Goal: Information Seeking & Learning: Compare options

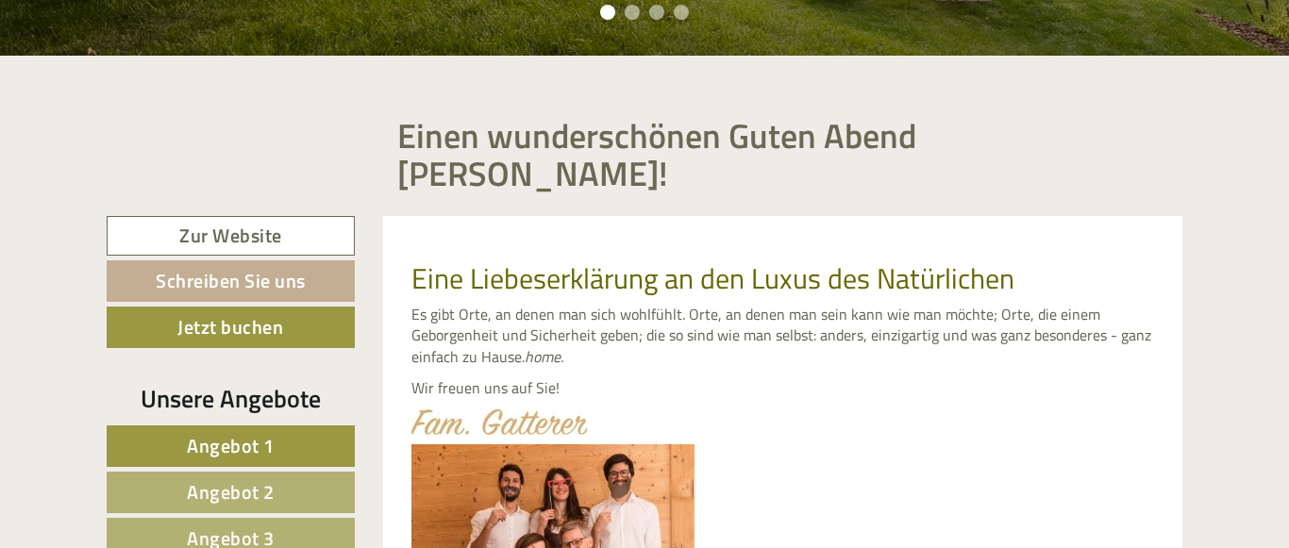
scroll to position [770, 0]
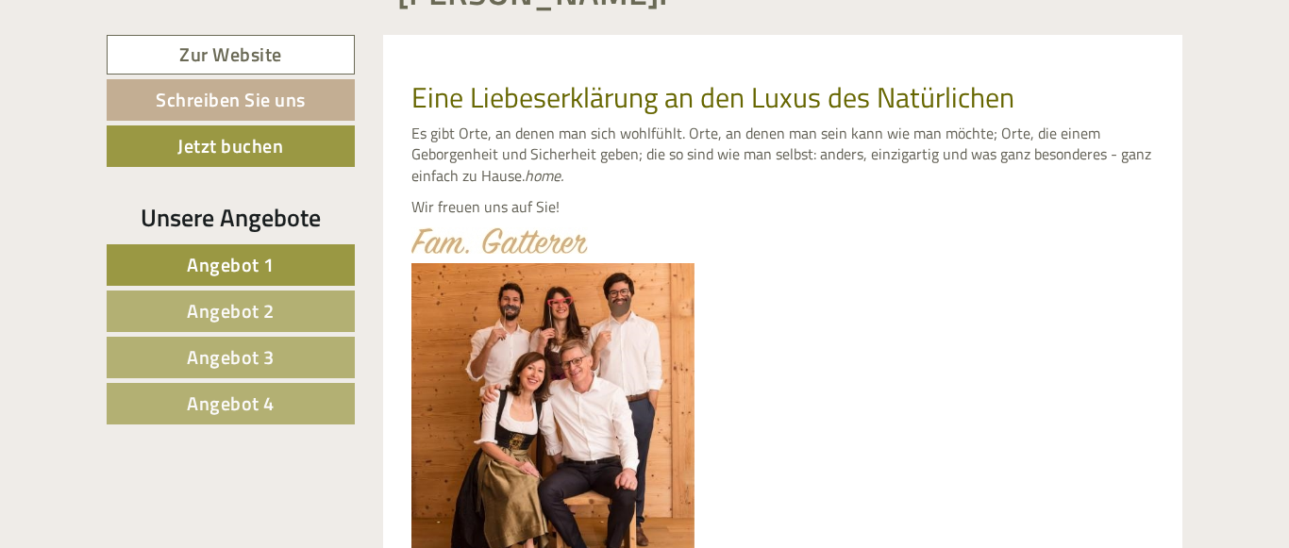
click at [209, 250] on span "Angebot 1" at bounding box center [231, 264] width 88 height 29
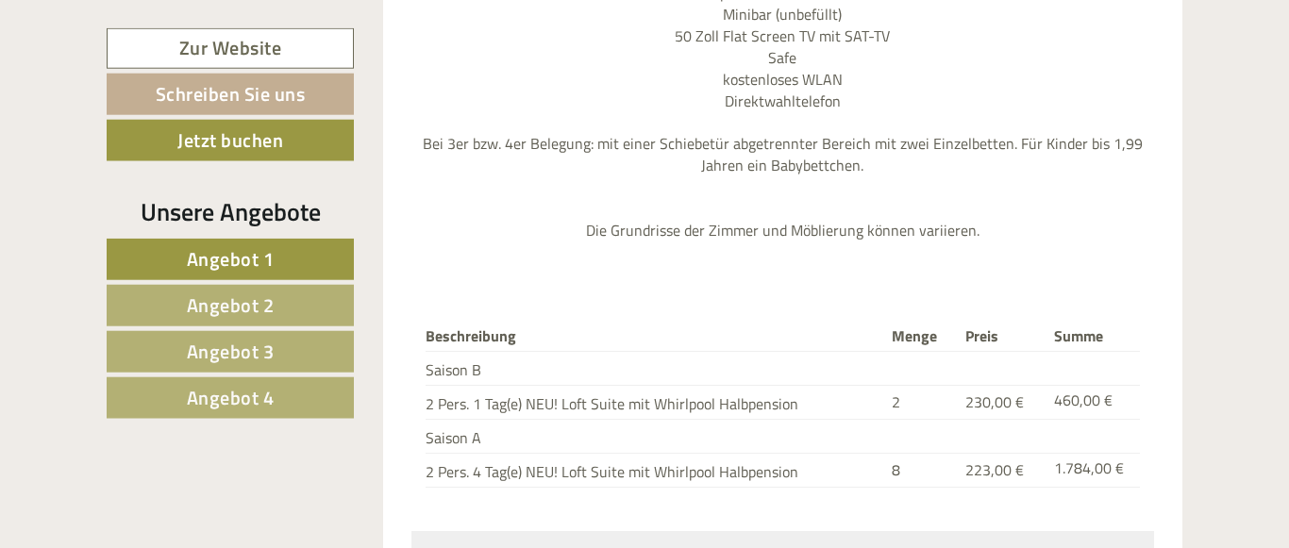
scroll to position [2558, 0]
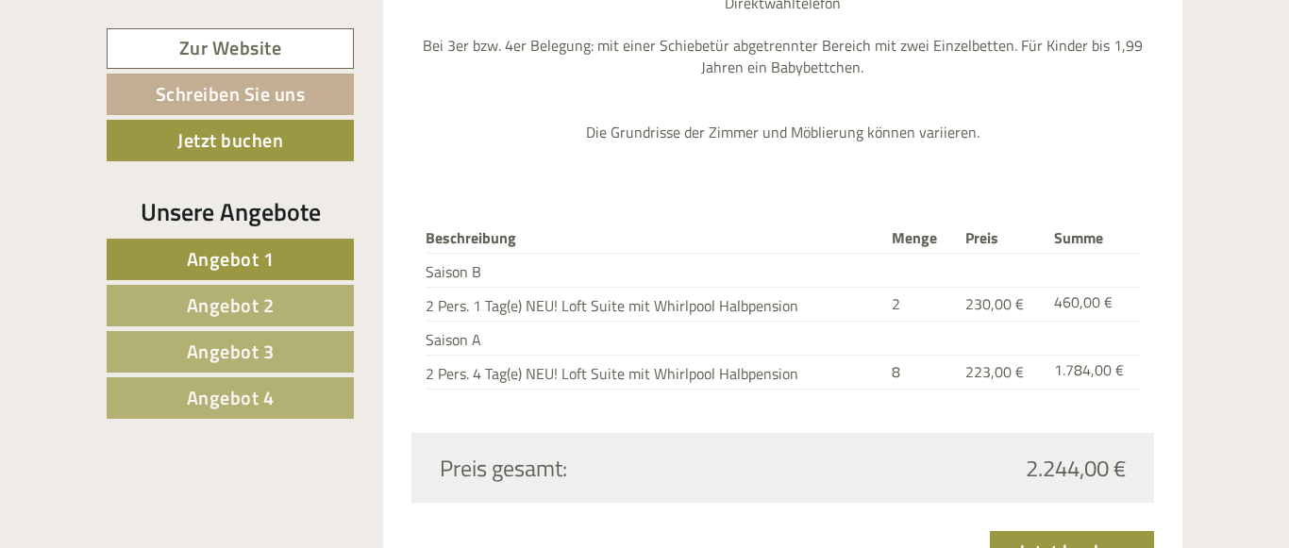
click at [245, 265] on span "Angebot 1" at bounding box center [231, 258] width 88 height 29
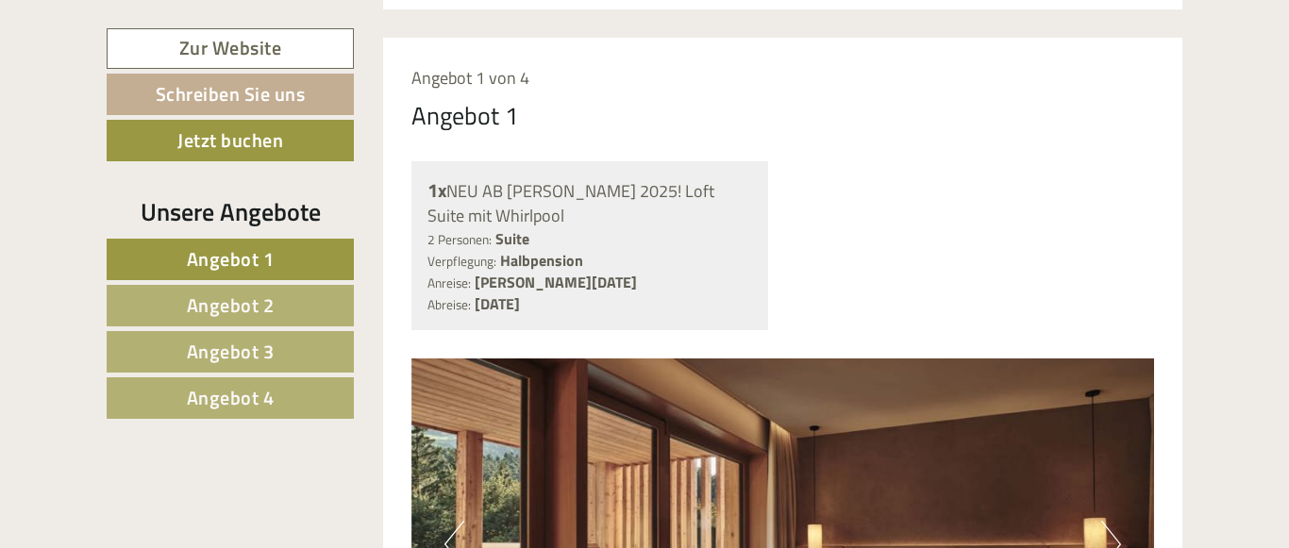
click at [249, 267] on span "Angebot 1" at bounding box center [231, 258] width 88 height 29
click at [250, 267] on span "Angebot 1" at bounding box center [231, 258] width 88 height 29
click at [243, 312] on span "Angebot 2" at bounding box center [231, 305] width 88 height 29
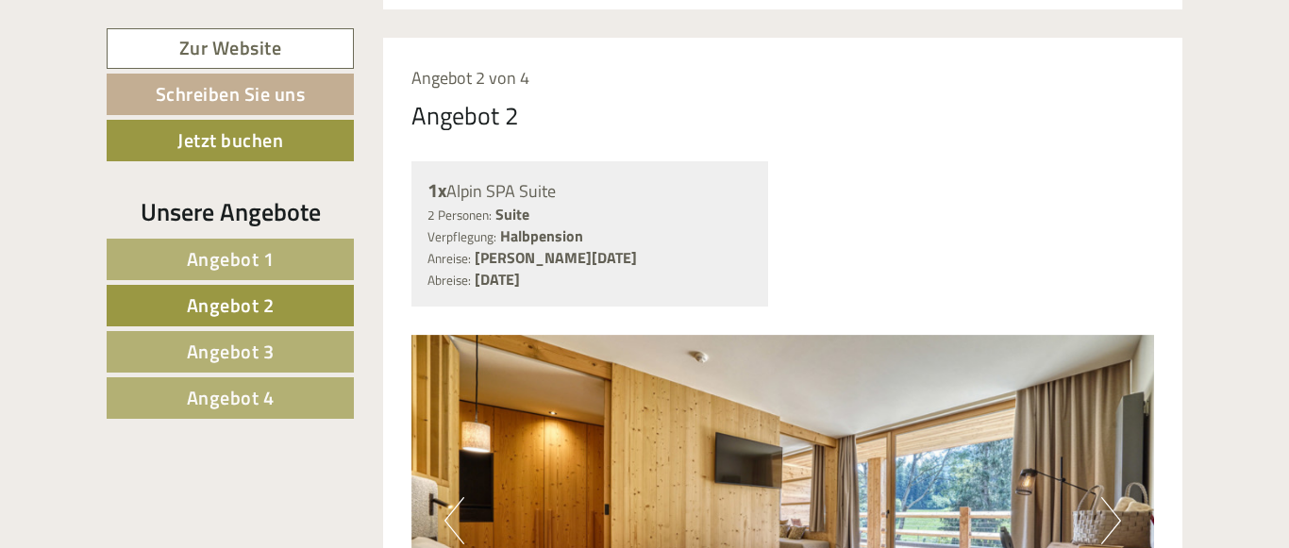
click at [243, 312] on span "Angebot 2" at bounding box center [231, 305] width 88 height 29
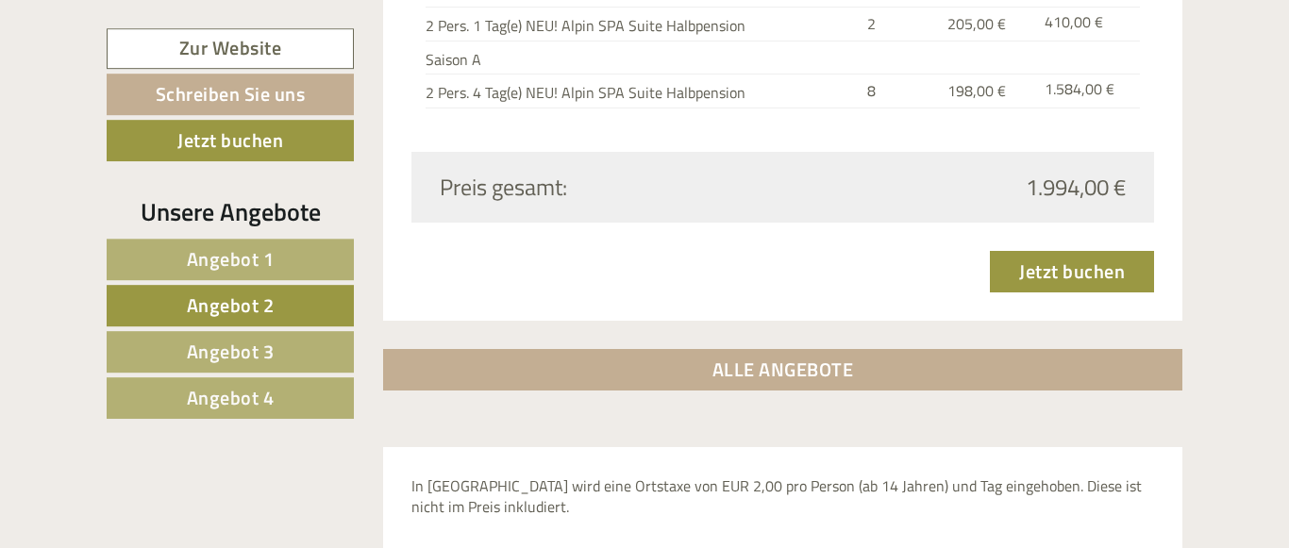
scroll to position [2654, 0]
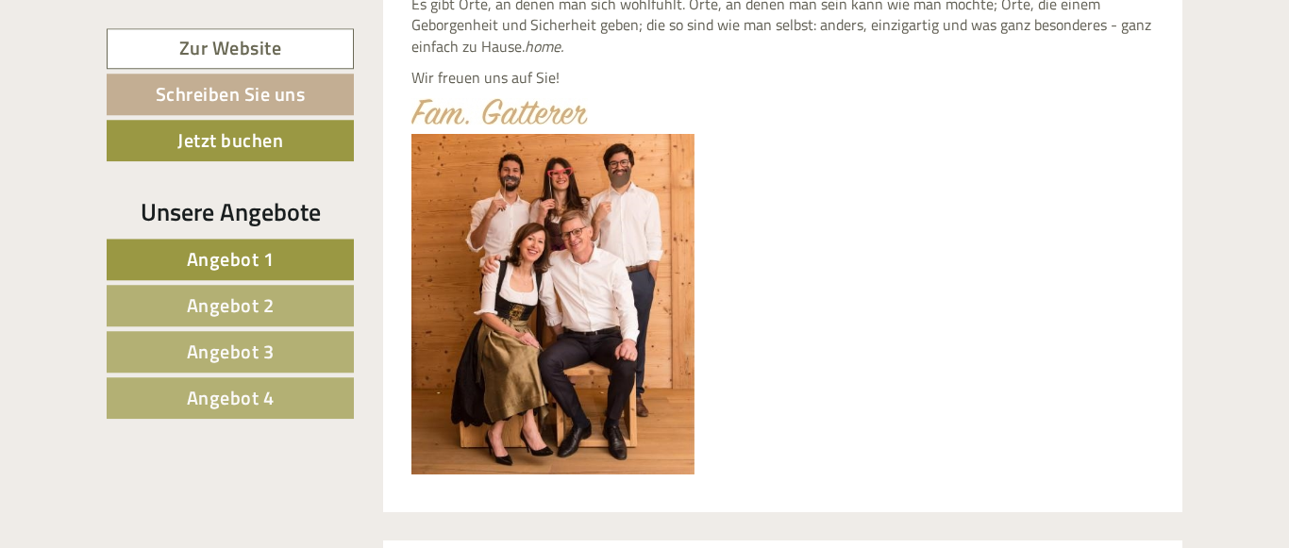
scroll to position [1059, 0]
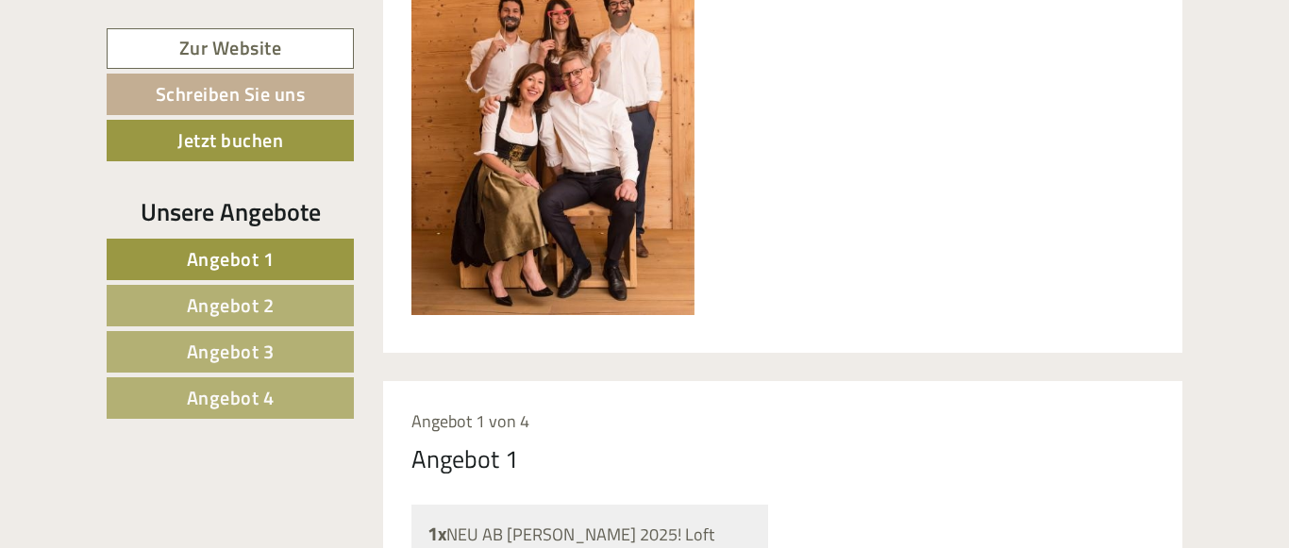
click at [252, 352] on span "Angebot 3" at bounding box center [231, 351] width 88 height 29
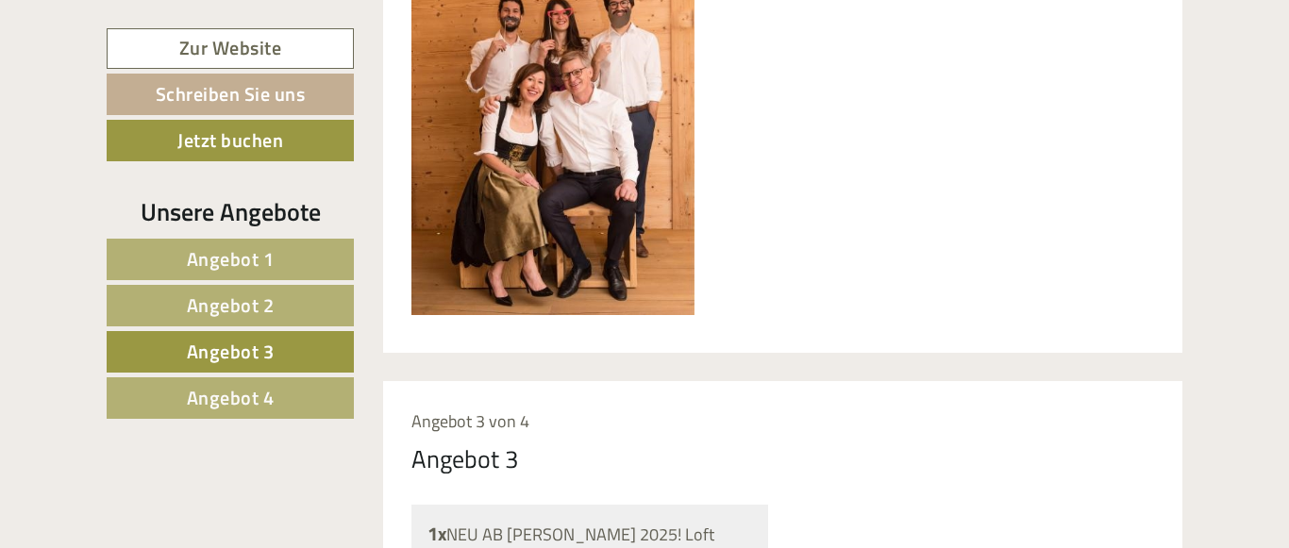
scroll to position [1402, 0]
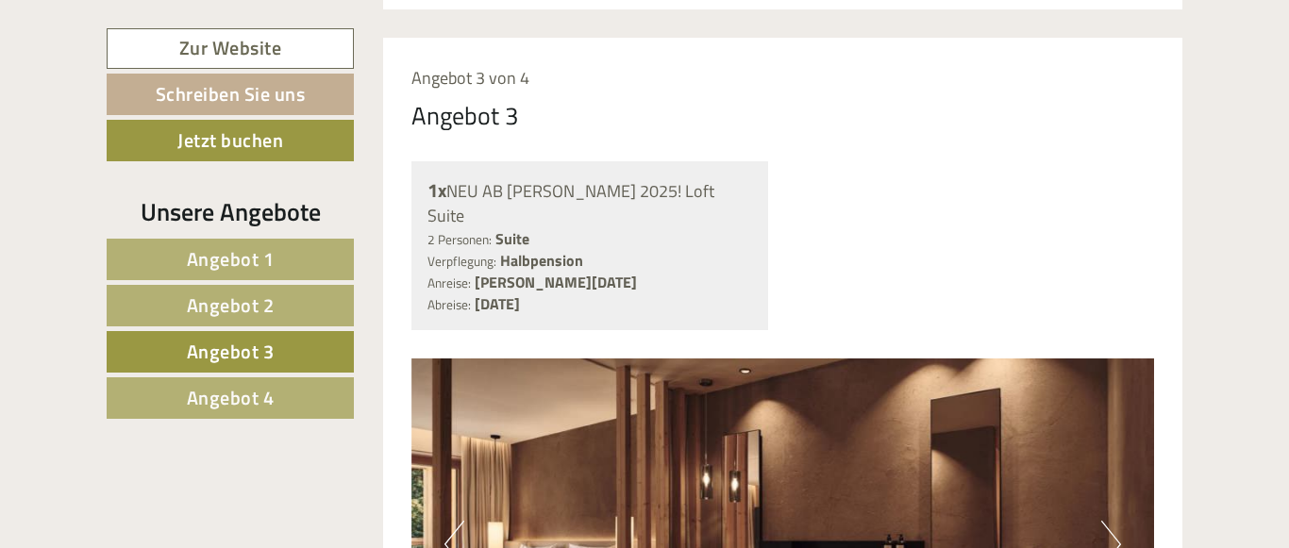
click at [252, 352] on span "Angebot 3" at bounding box center [231, 351] width 88 height 29
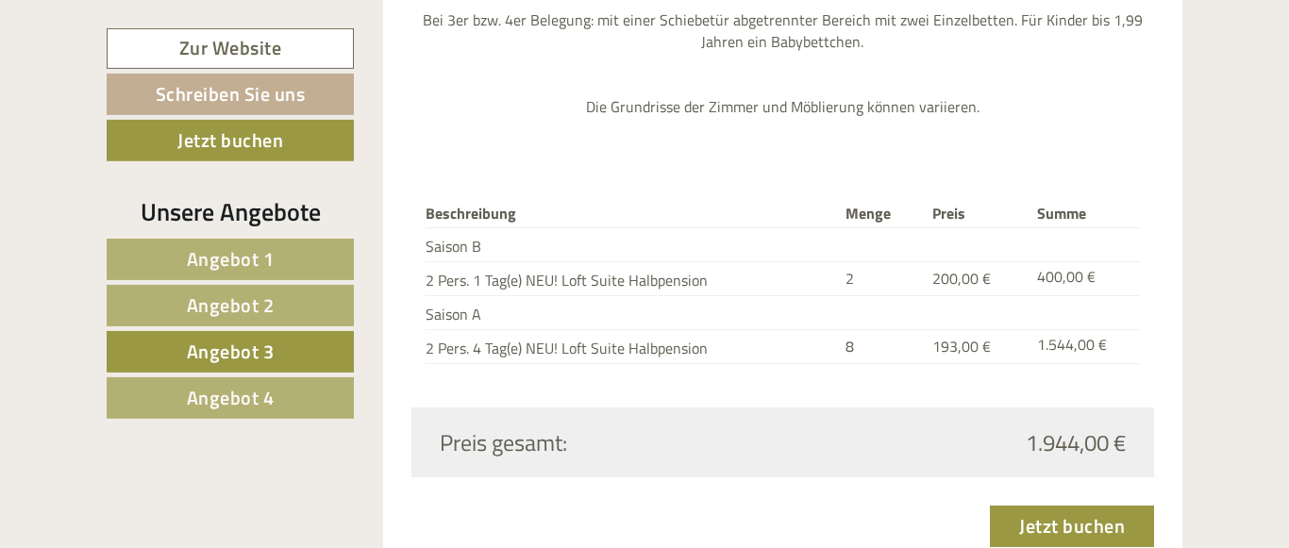
scroll to position [2558, 0]
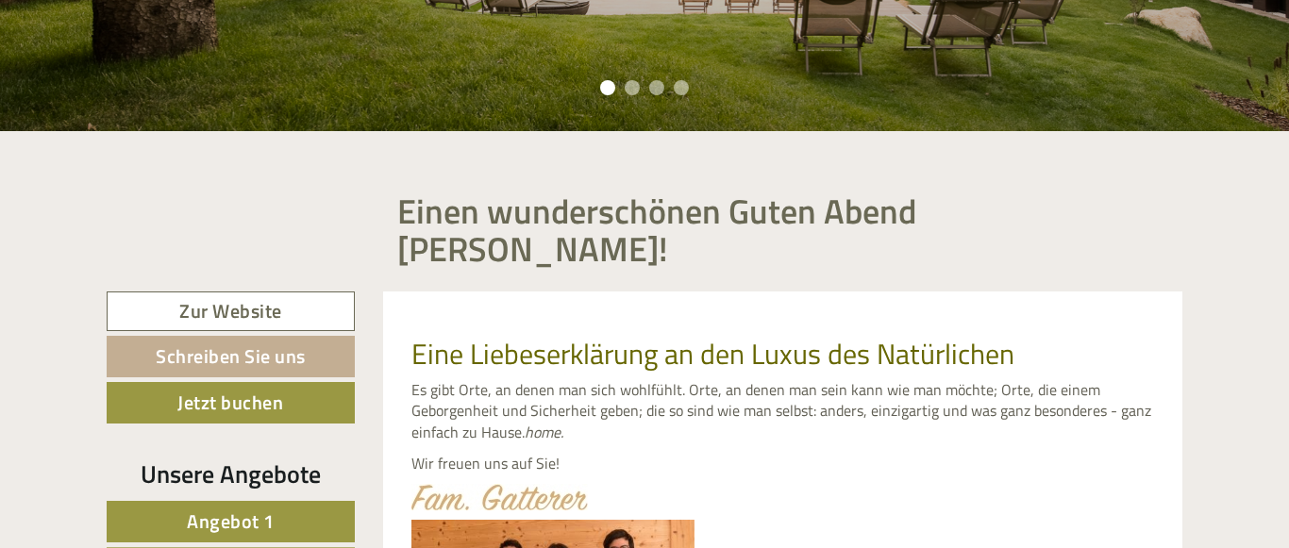
scroll to position [770, 0]
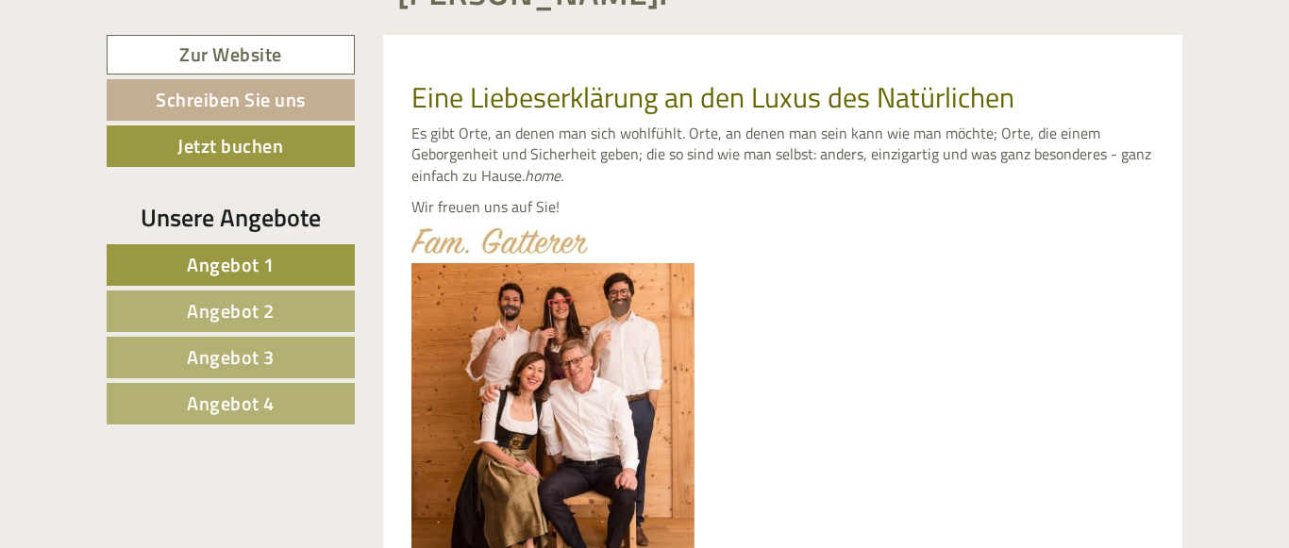
click at [262, 389] on span "Angebot 4" at bounding box center [231, 403] width 88 height 29
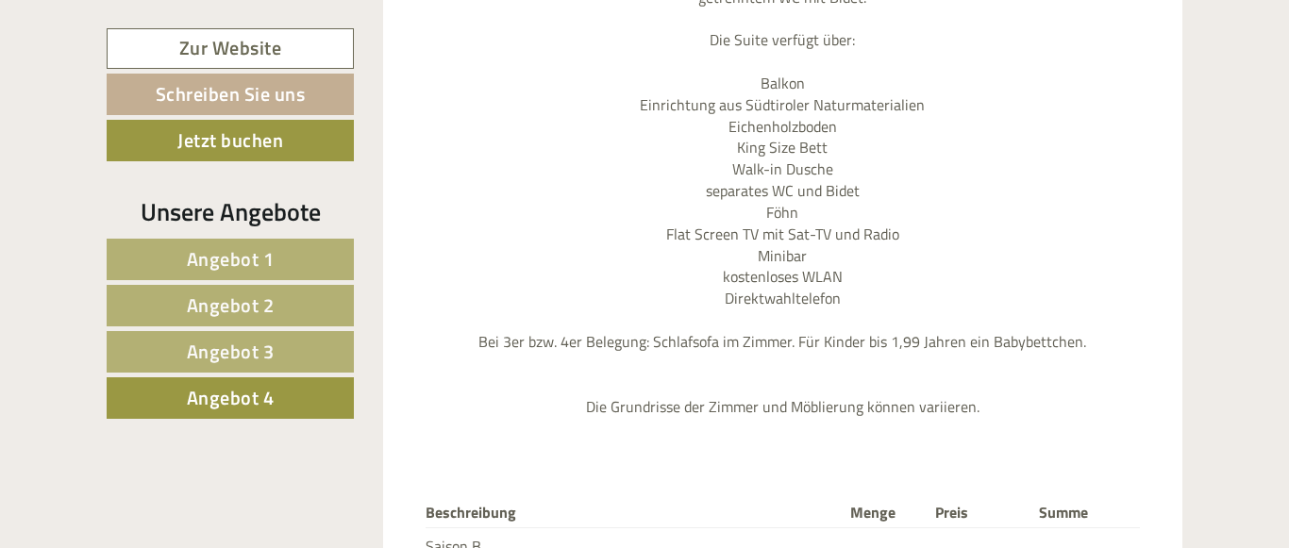
scroll to position [2558, 0]
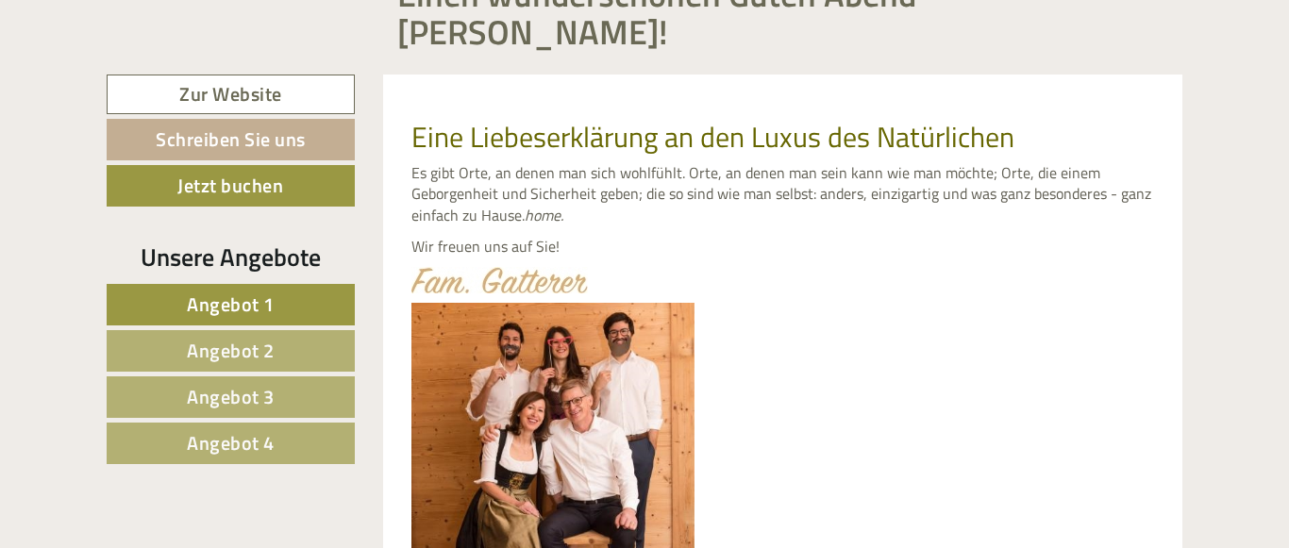
scroll to position [770, 0]
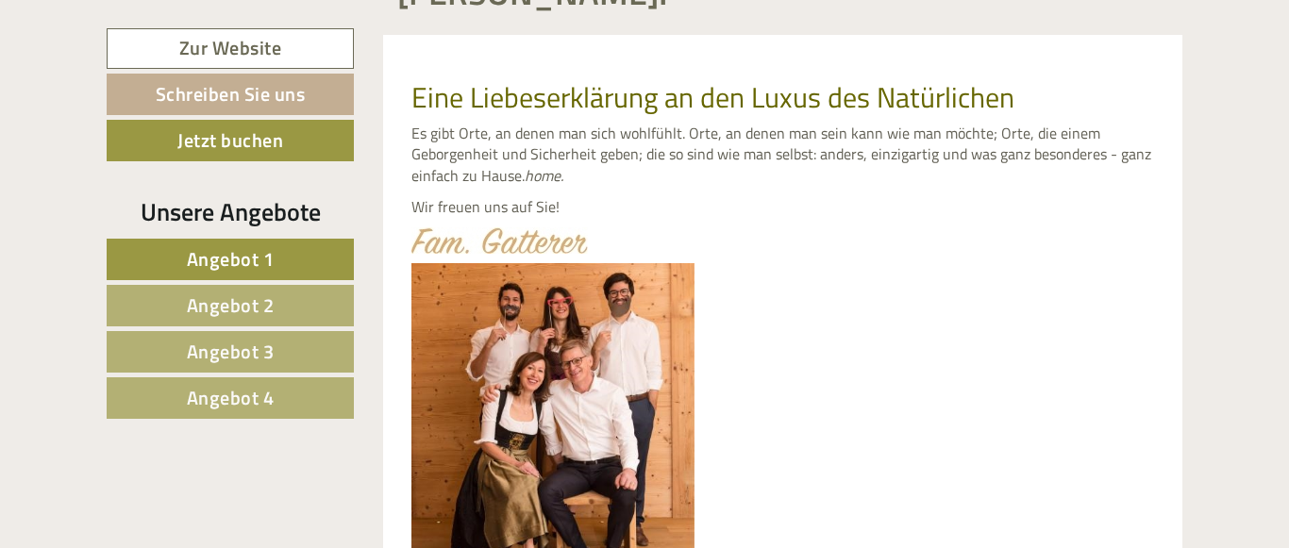
click at [195, 258] on span "Angebot 1" at bounding box center [231, 258] width 88 height 29
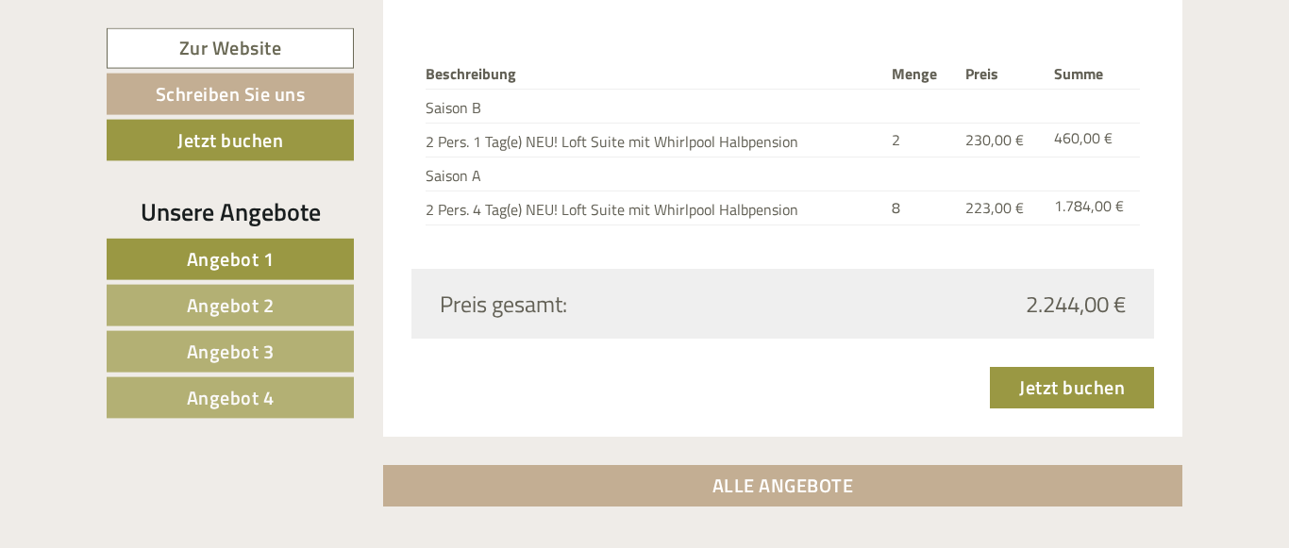
scroll to position [2943, 0]
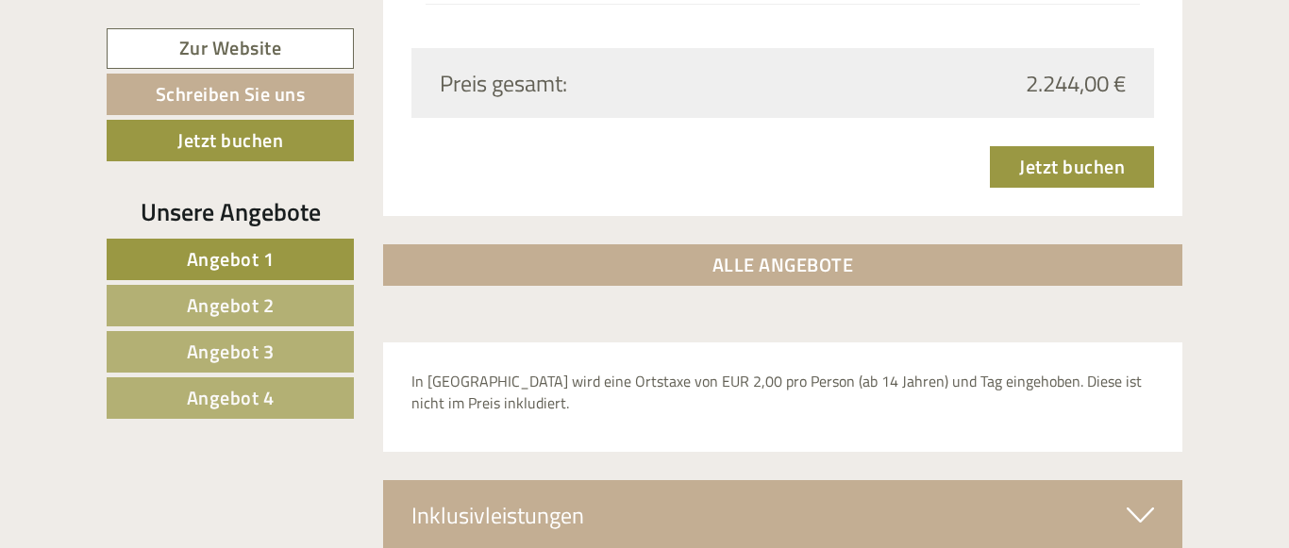
click at [222, 303] on span "Angebot 2" at bounding box center [231, 305] width 88 height 29
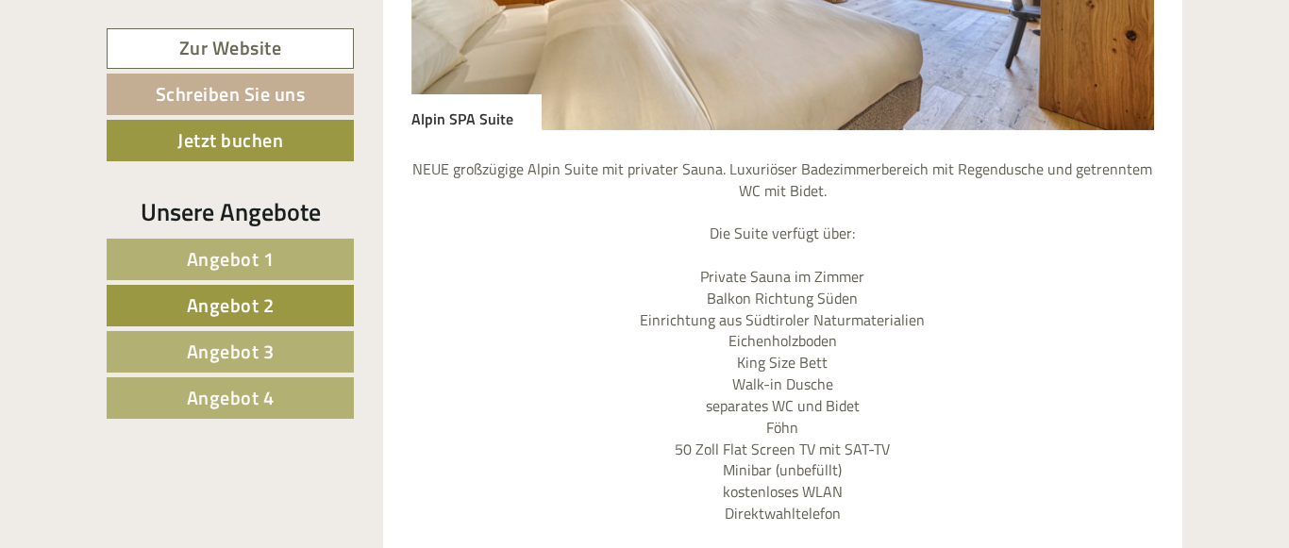
scroll to position [2460, 0]
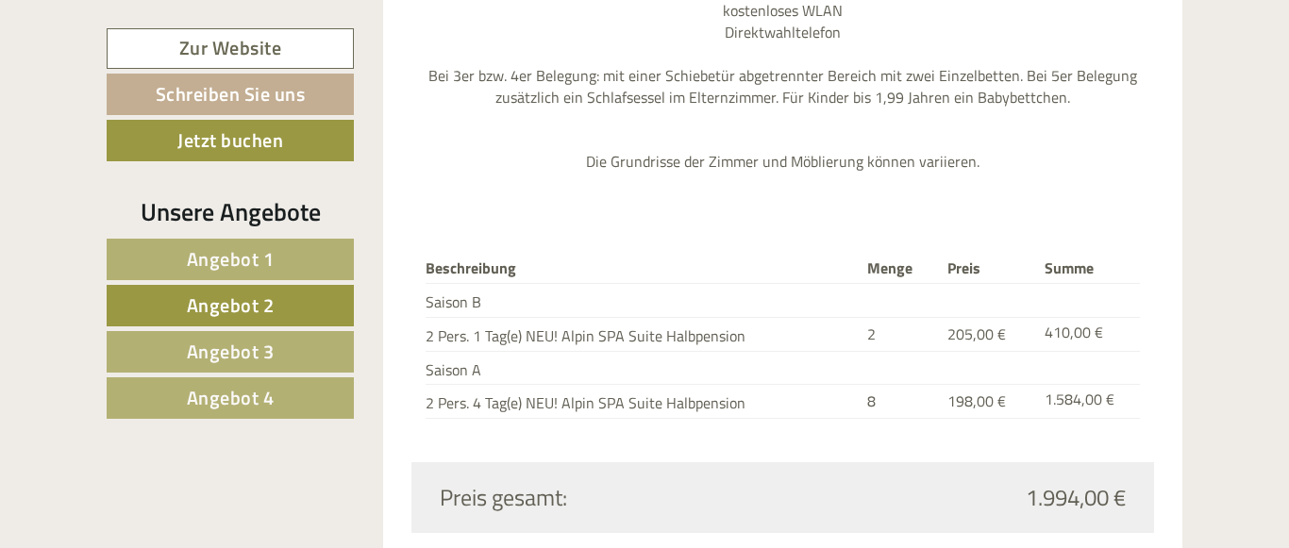
click at [206, 355] on span "Angebot 3" at bounding box center [231, 351] width 88 height 29
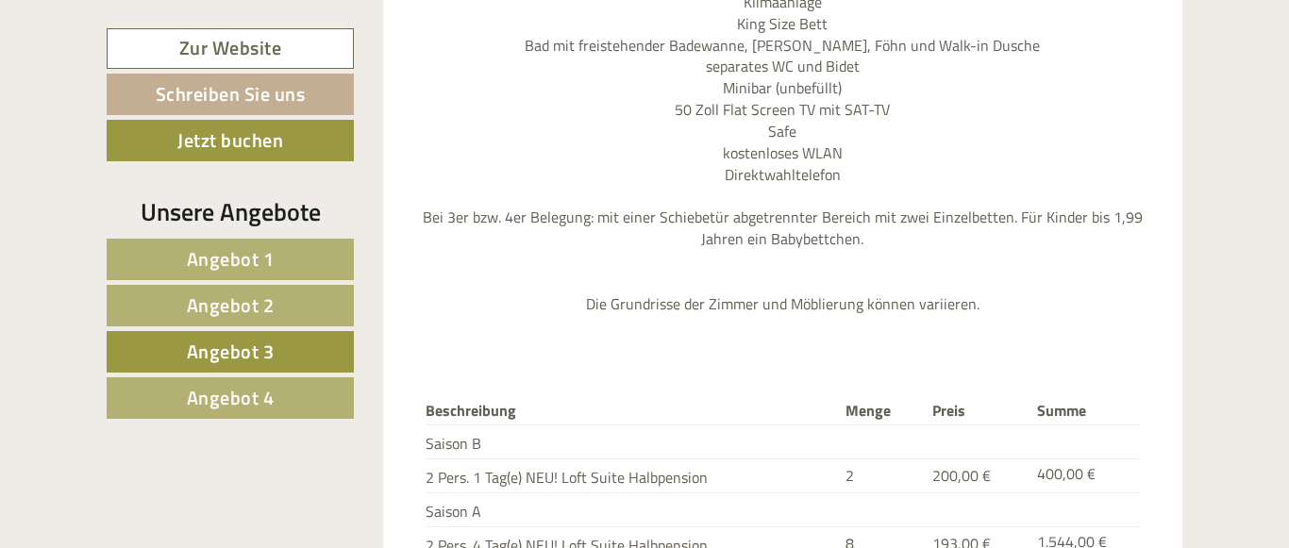
scroll to position [2749, 0]
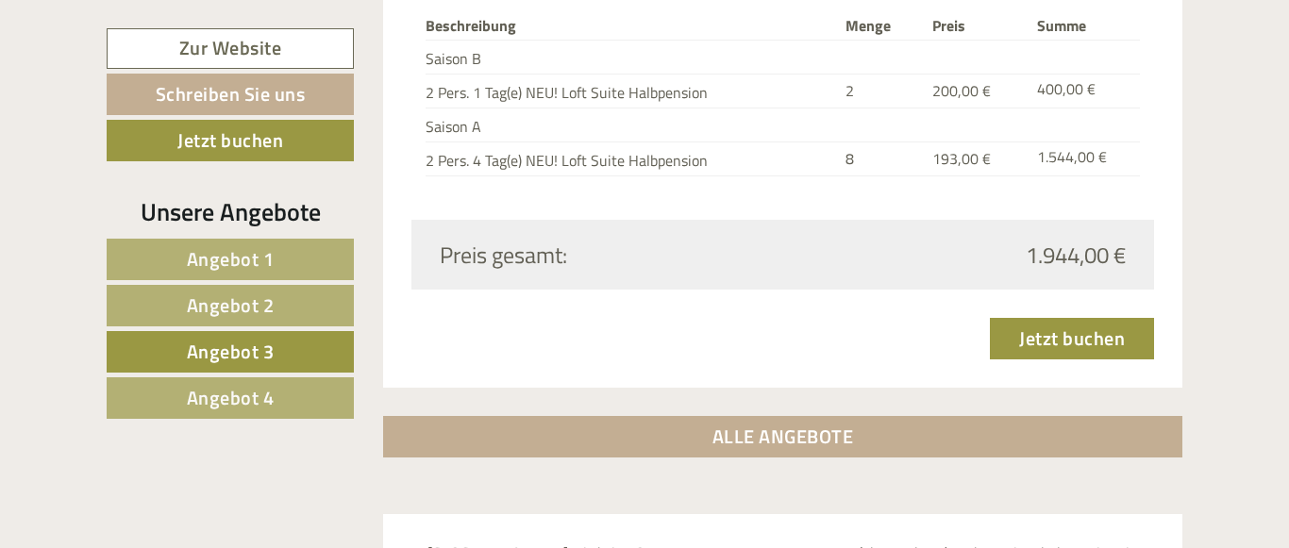
click at [238, 386] on span "Angebot 4" at bounding box center [231, 397] width 88 height 29
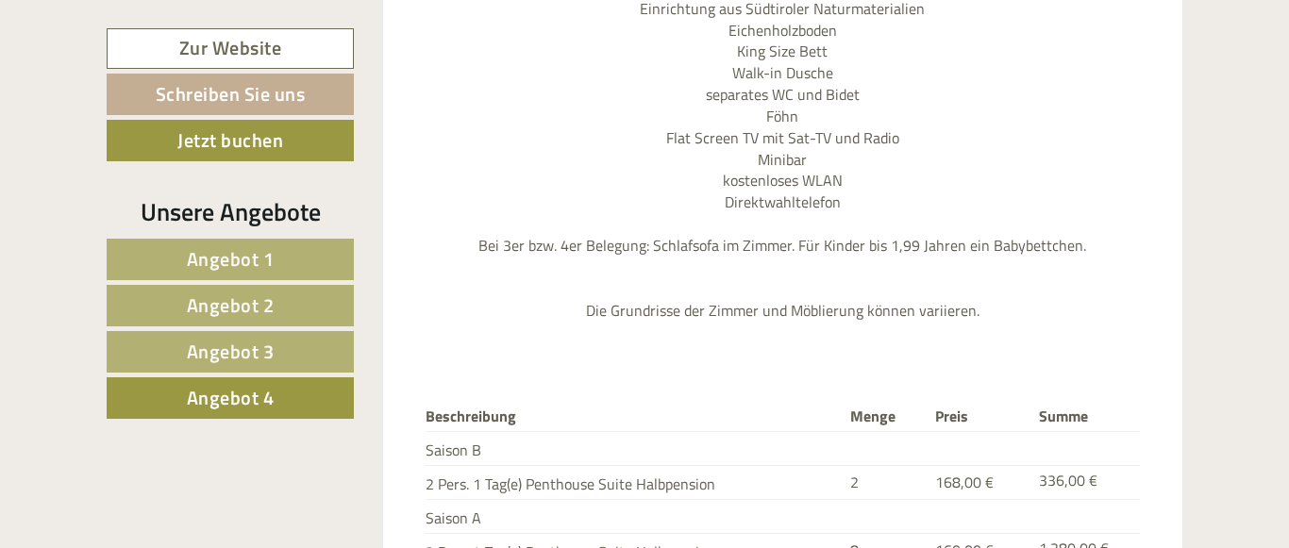
scroll to position [2750, 0]
